Goal: Navigation & Orientation: Find specific page/section

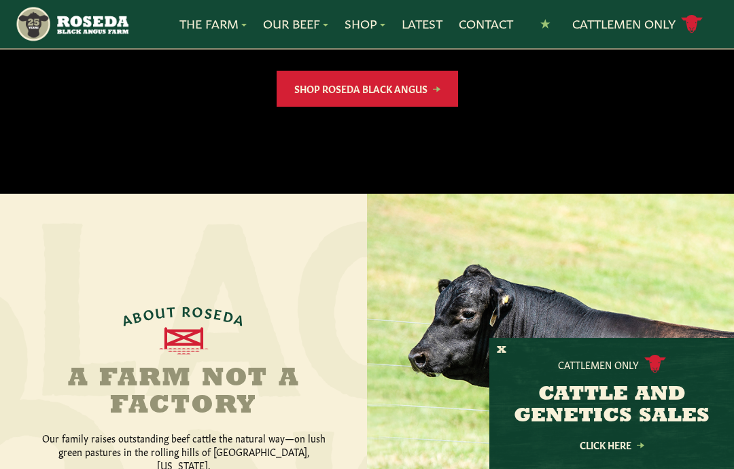
scroll to position [363, 0]
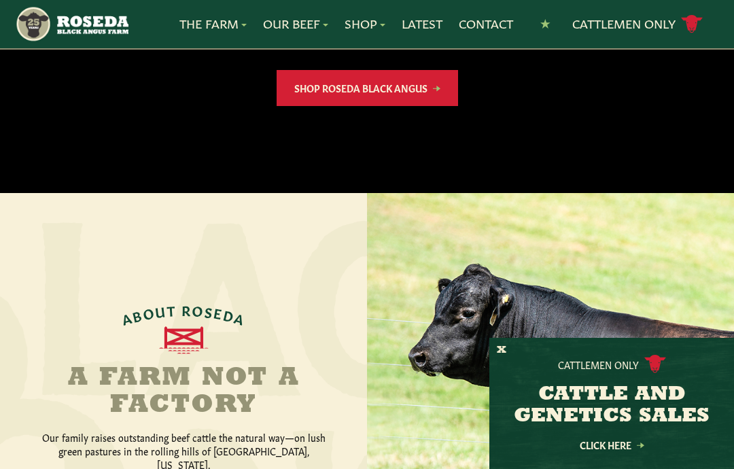
click at [502, 357] on button "X" at bounding box center [502, 350] width 10 height 14
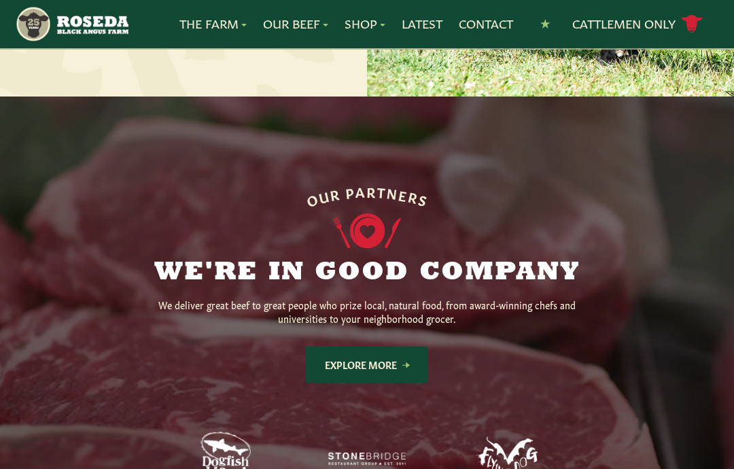
scroll to position [913, 0]
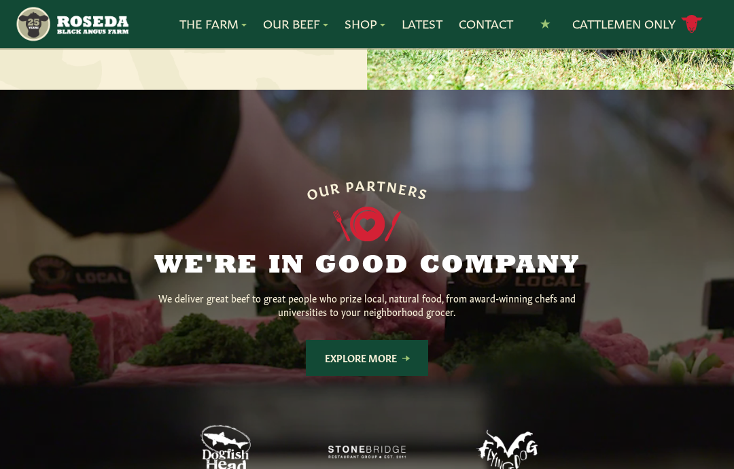
click at [415, 343] on link "Explore More" at bounding box center [367, 358] width 122 height 36
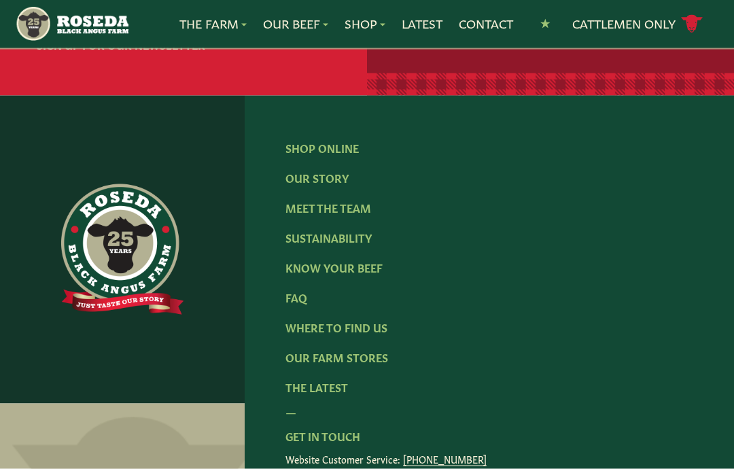
scroll to position [2420, 0]
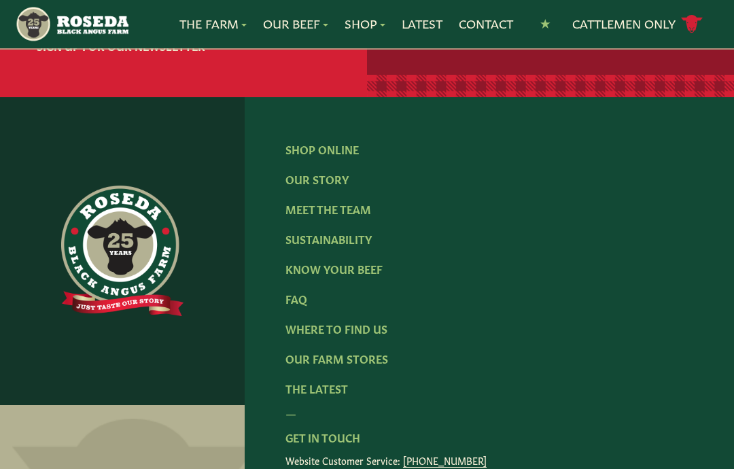
click at [316, 390] on link "The Latest" at bounding box center [316, 387] width 62 height 15
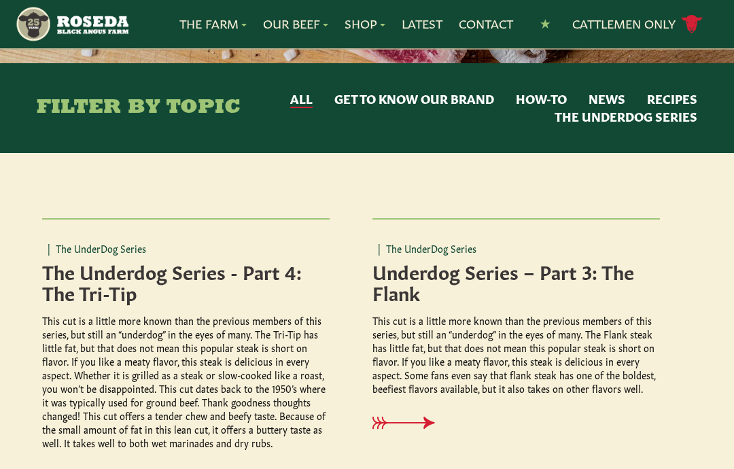
scroll to position [253, 0]
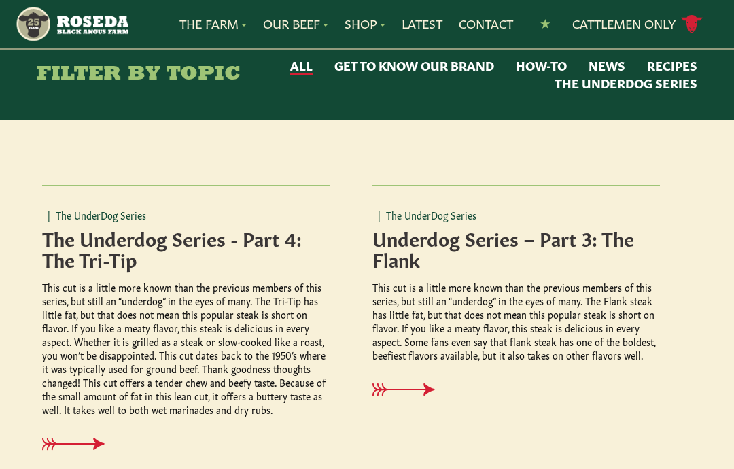
click at [573, 380] on div "| The UnderDog Series Underdog Series – Part 3: The Flank This cut is a little …" at bounding box center [515, 312] width 287 height 255
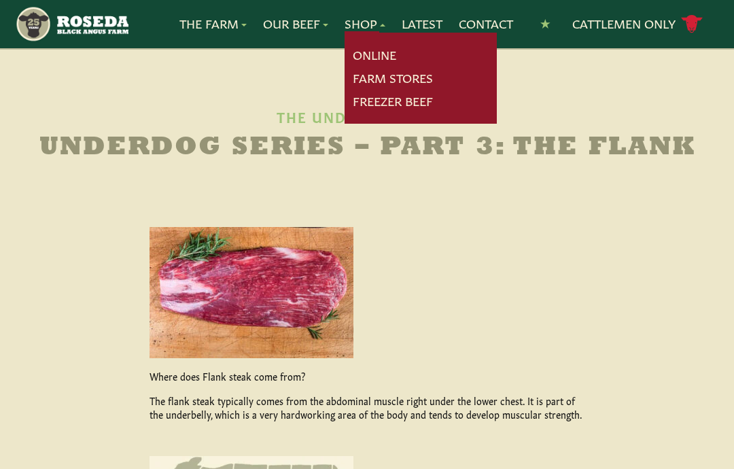
click at [412, 79] on link "Farm Stores" at bounding box center [393, 78] width 80 height 18
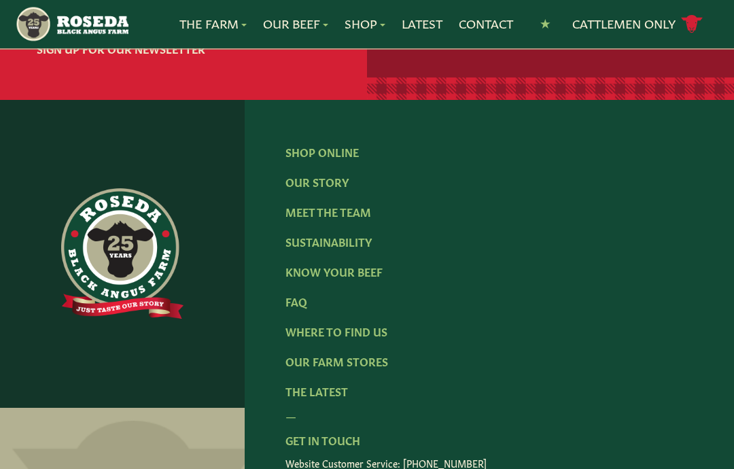
scroll to position [2142, 0]
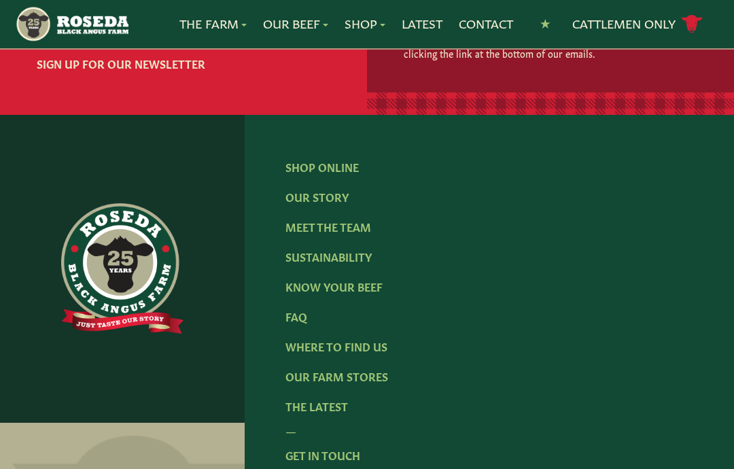
click at [342, 174] on link "Shop Online" at bounding box center [321, 166] width 73 height 15
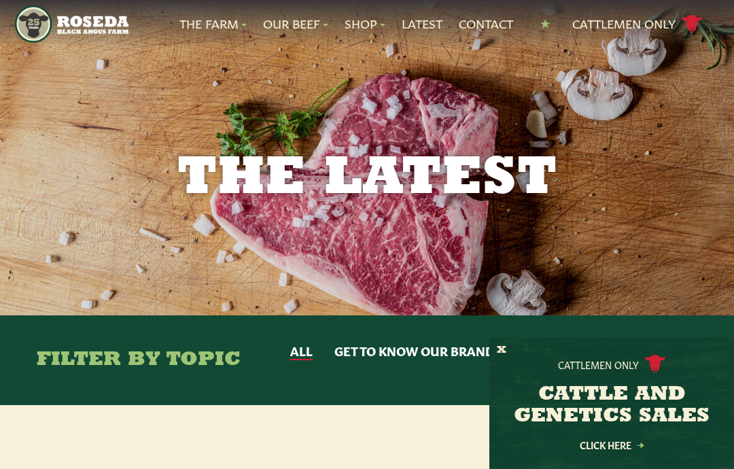
scroll to position [2420, 0]
